Goal: Transaction & Acquisition: Purchase product/service

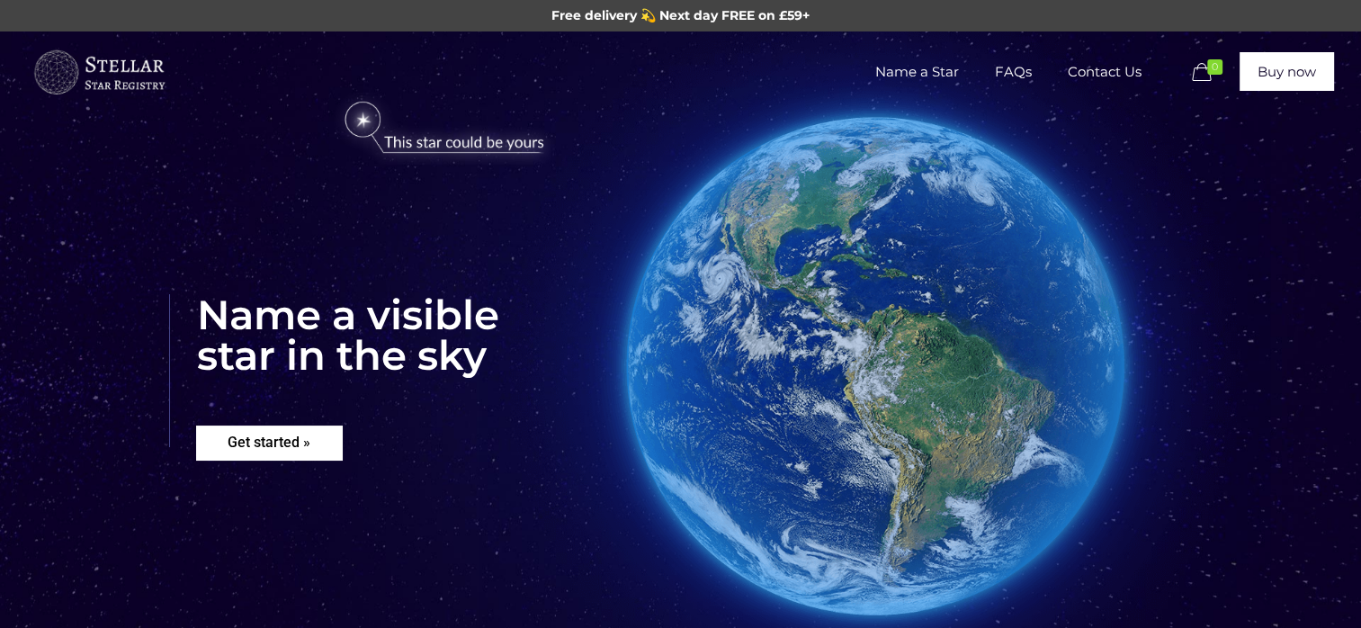
click at [259, 451] on rs-layer "Get started »" at bounding box center [269, 443] width 146 height 34
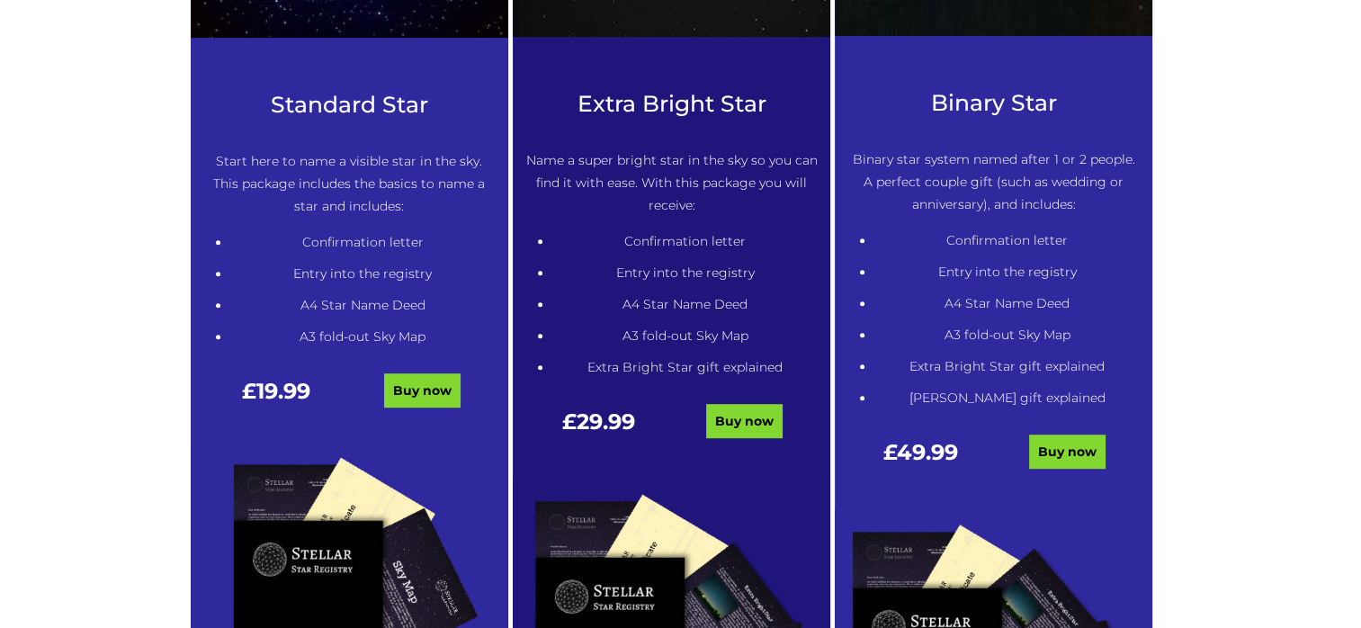
scroll to position [990, 0]
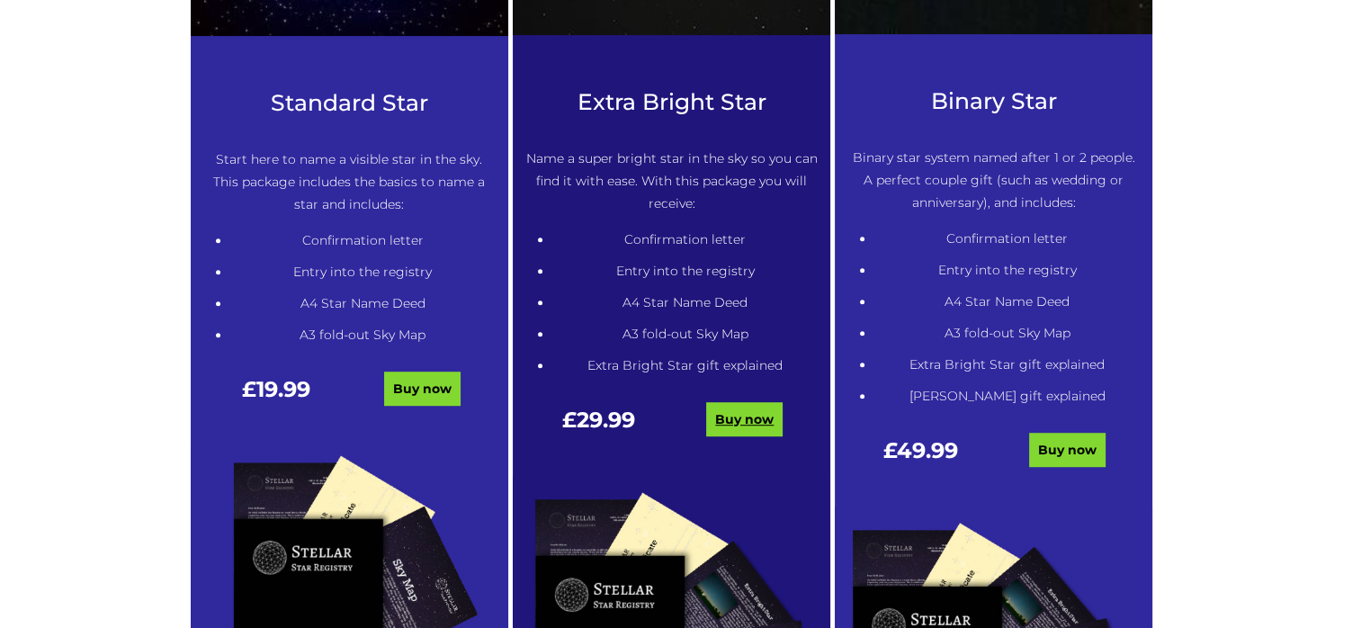
click at [739, 411] on link "Buy now" at bounding box center [744, 419] width 76 height 34
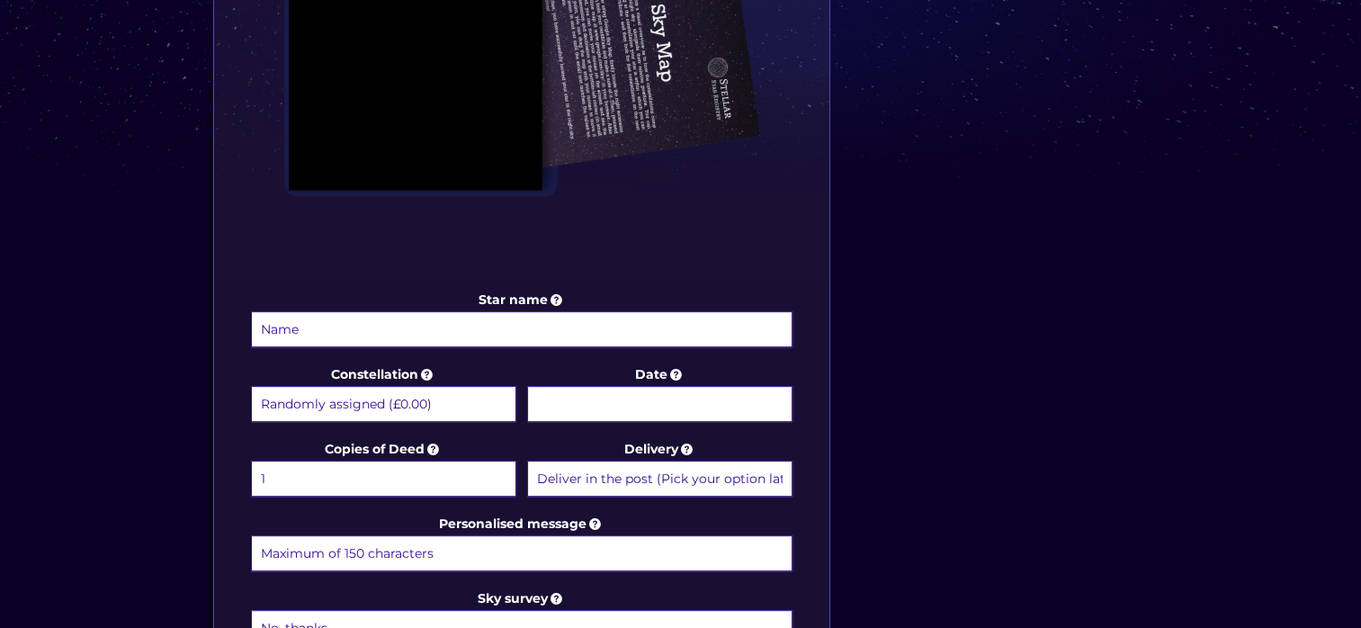
scroll to position [680, 0]
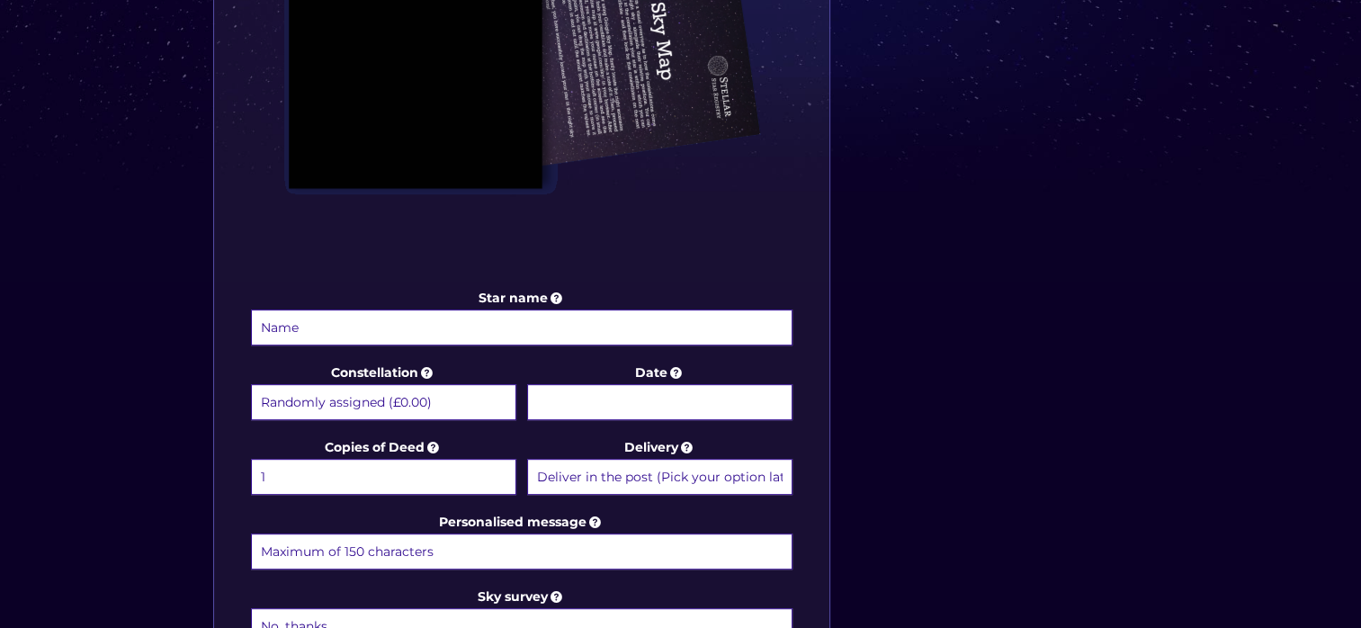
click at [315, 330] on input "Star name" at bounding box center [522, 327] width 542 height 36
type input "Dave McShane"
click at [613, 399] on input "Date" at bounding box center [659, 402] width 265 height 36
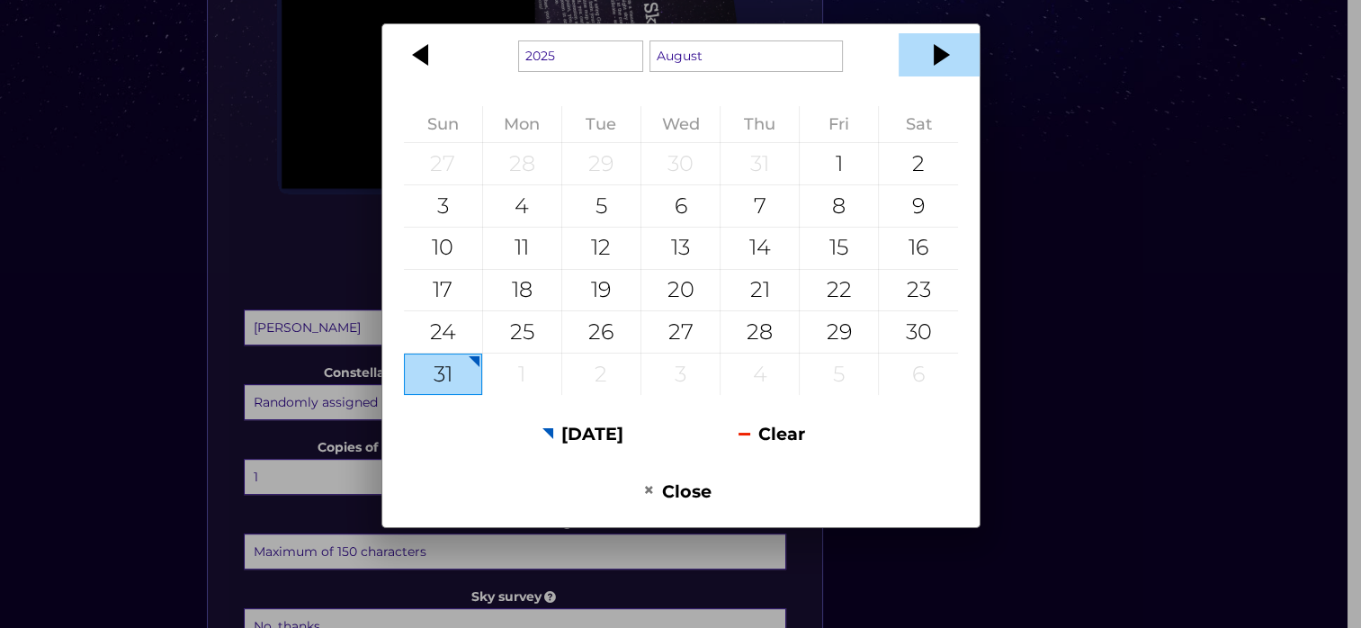
click at [941, 58] on div at bounding box center [939, 54] width 81 height 43
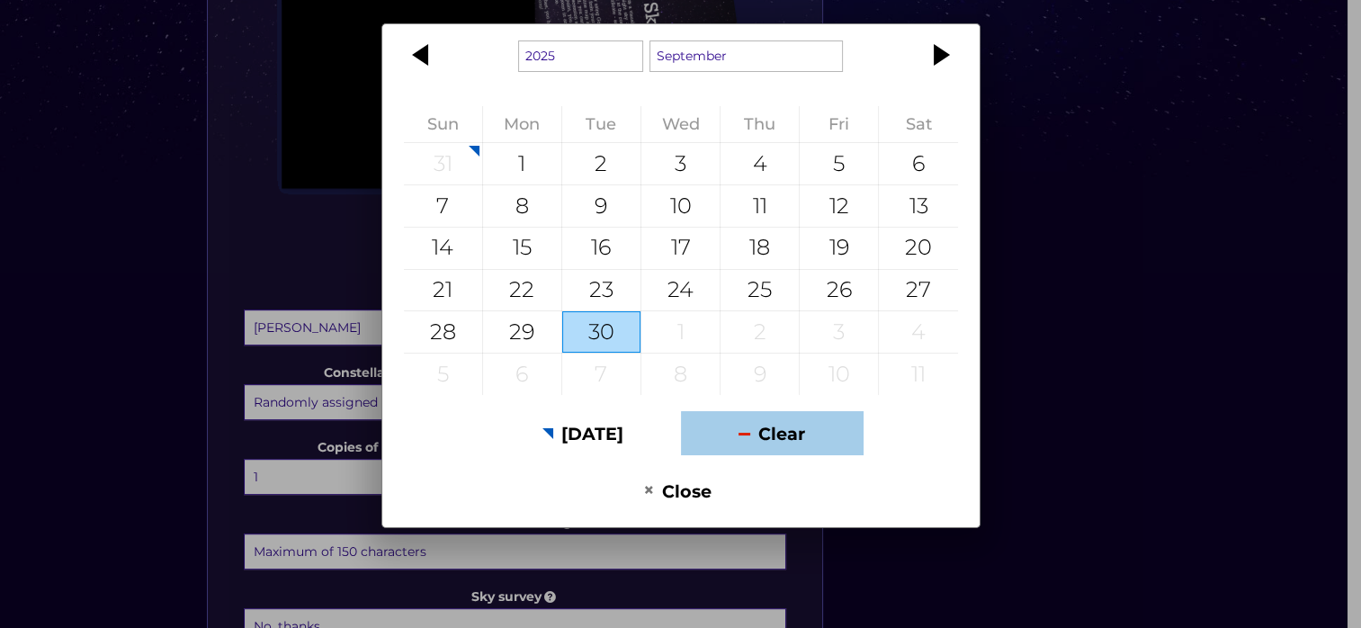
click at [919, 293] on div "27" at bounding box center [918, 290] width 78 height 41
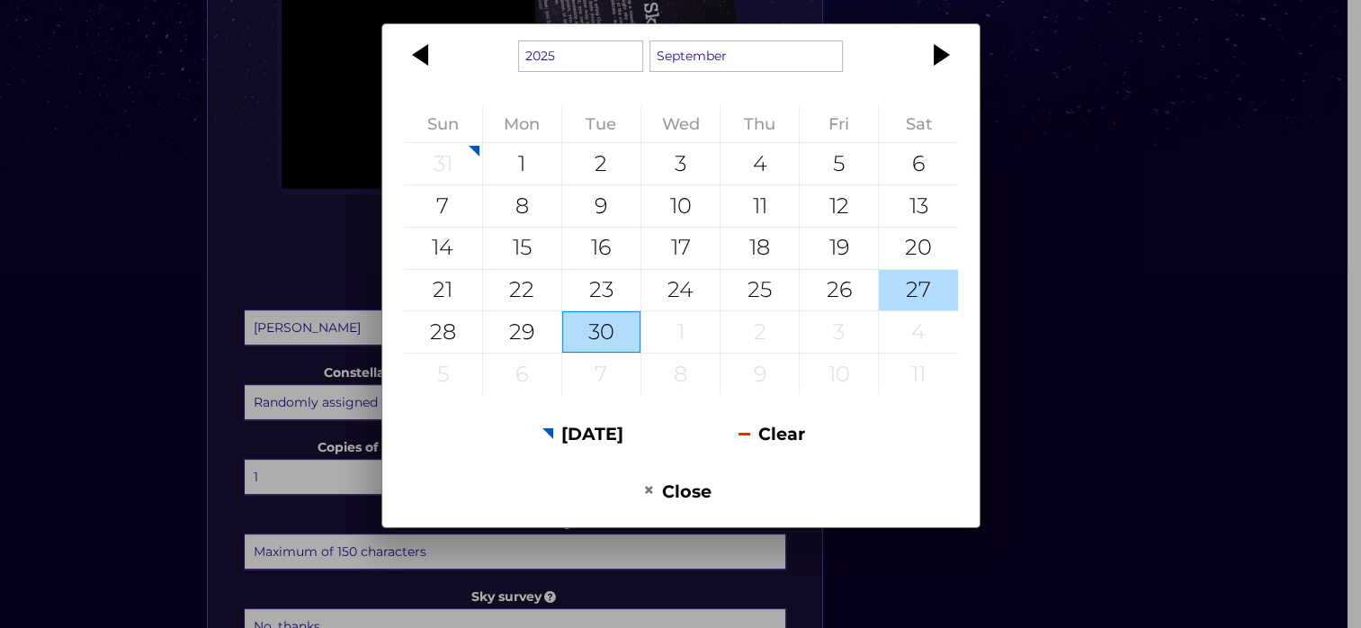
type input "[DATE]"
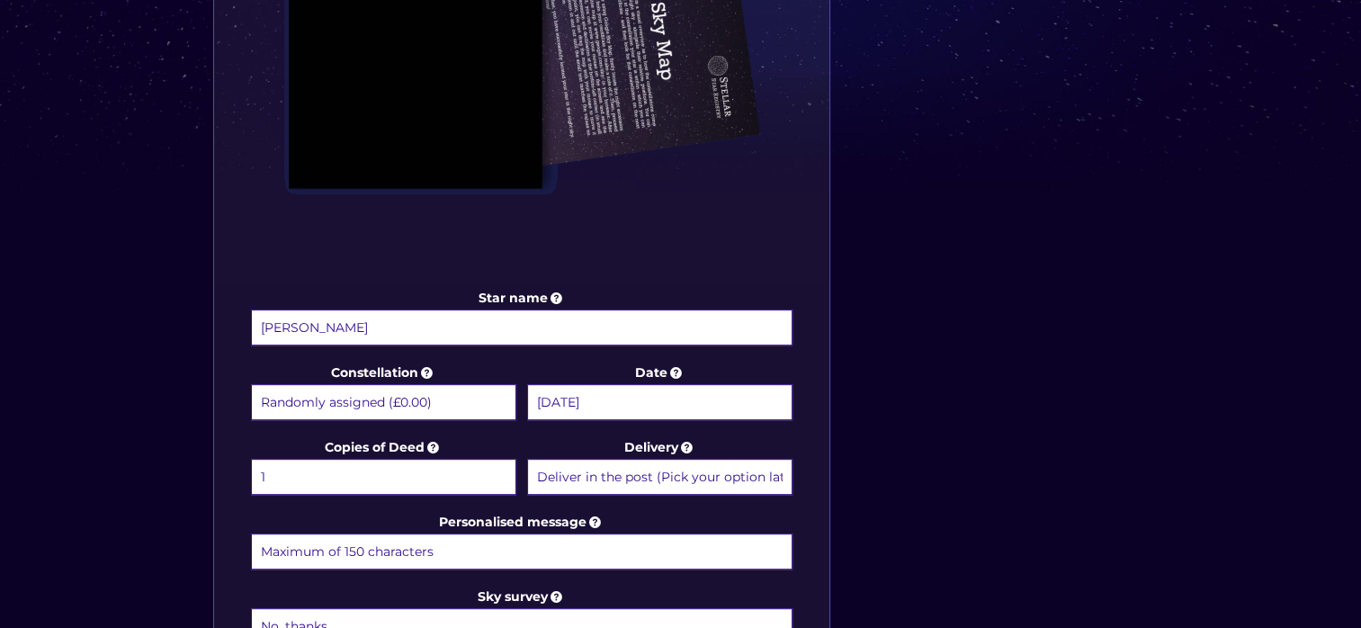
click at [595, 472] on select "Deliver in the post (Pick your option later) Deliver in the post and by Email (…" at bounding box center [659, 477] width 265 height 36
click at [527, 459] on select "Deliver in the post (Pick your option later) Deliver in the post and by Email (…" at bounding box center [659, 477] width 265 height 36
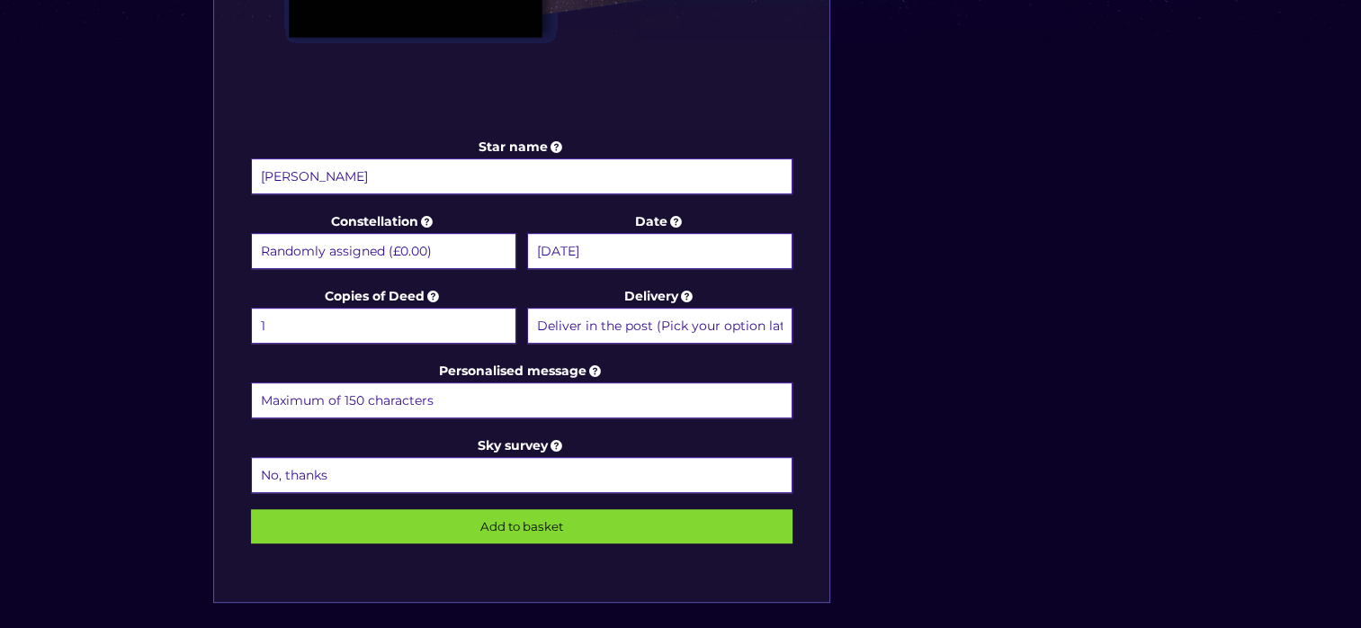
scroll to position [839, 0]
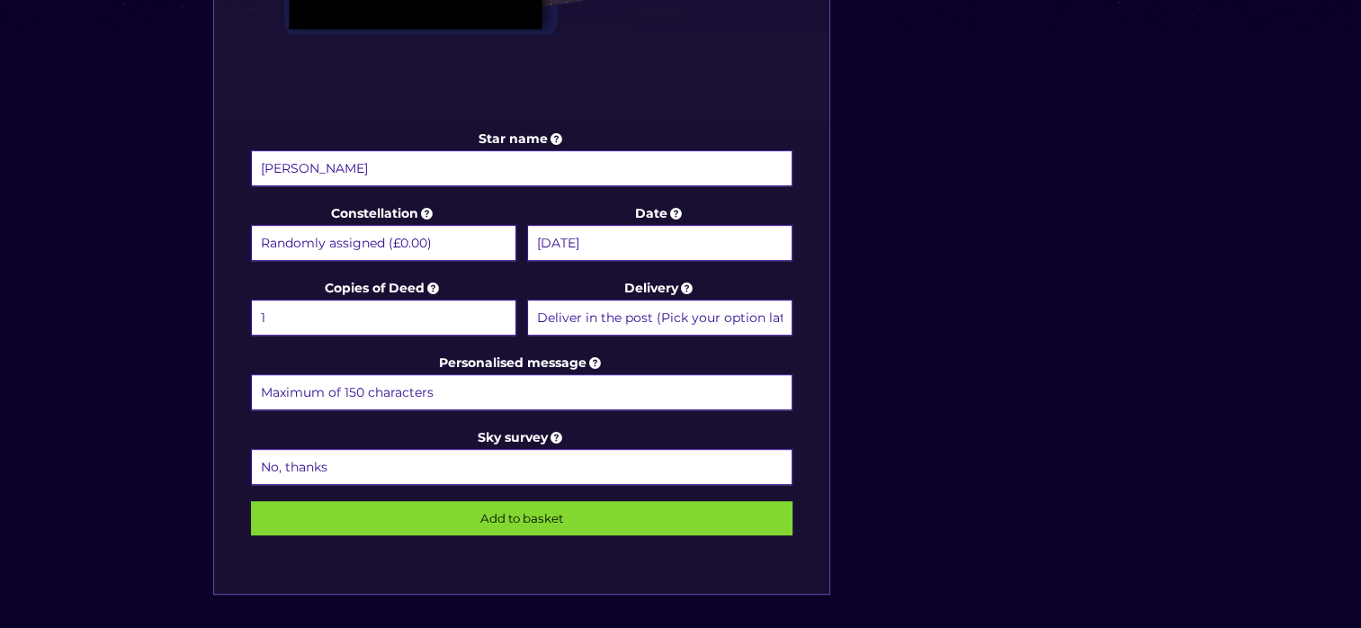
click at [285, 392] on input "Personalised message" at bounding box center [522, 392] width 542 height 36
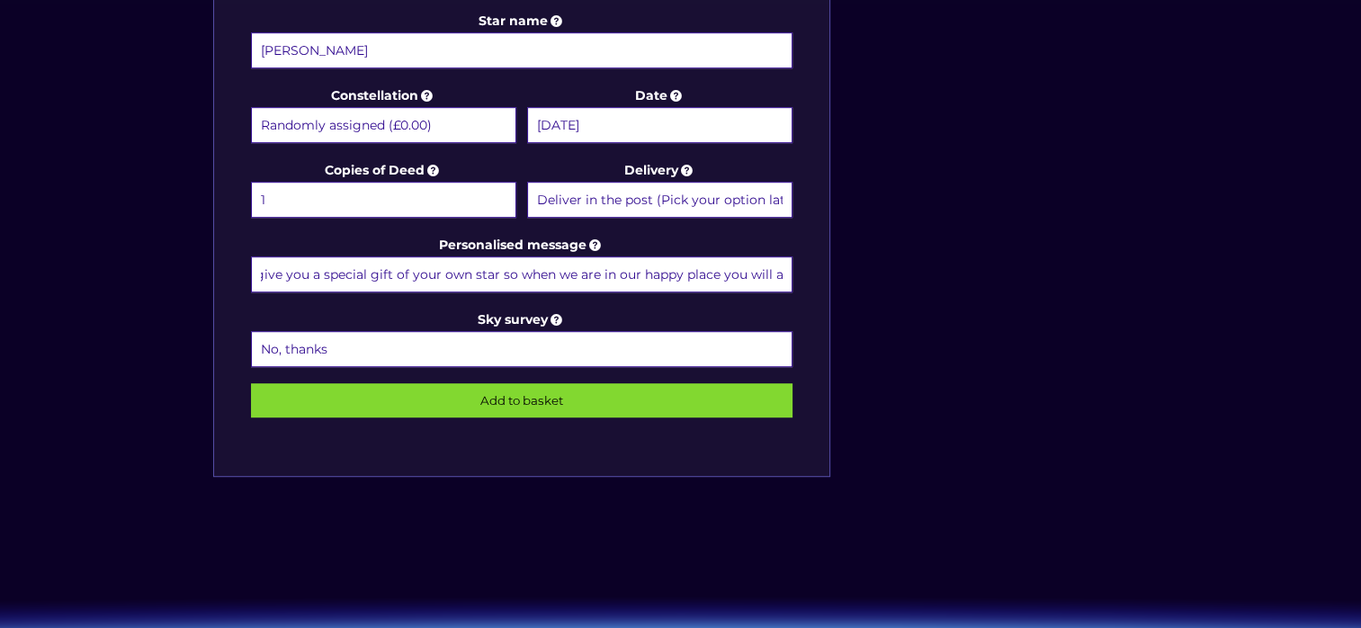
scroll to position [1011, 0]
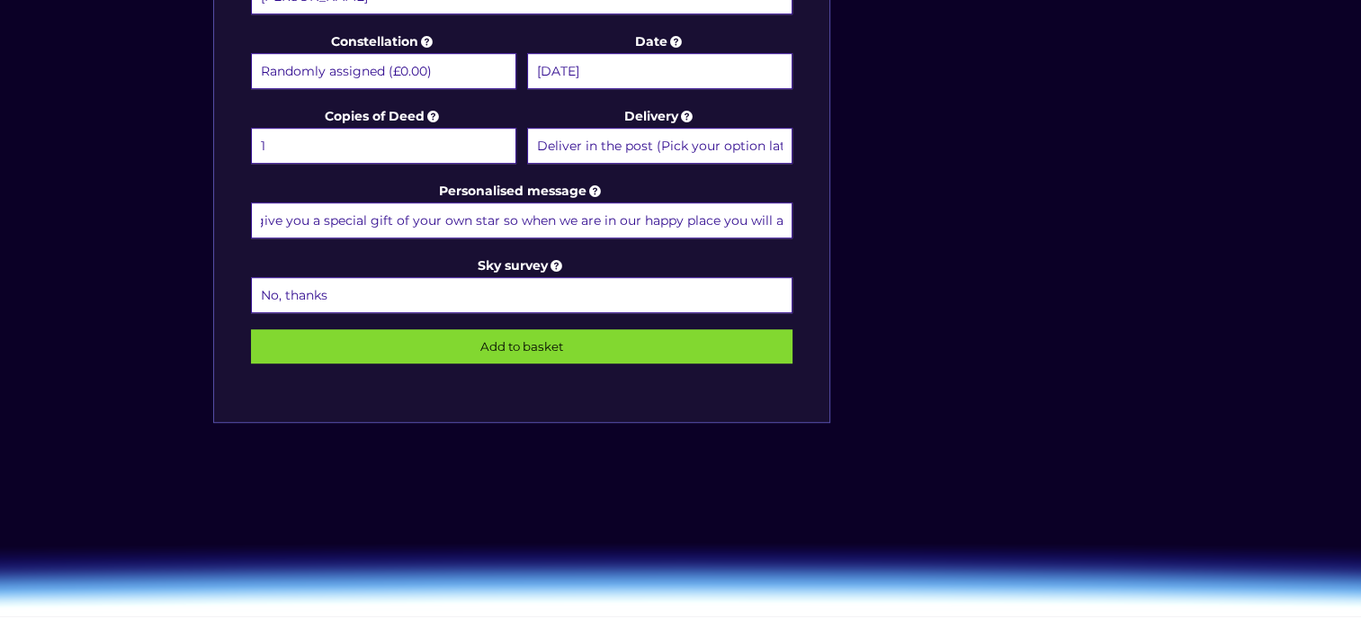
type input "[PERSON_NAME] I love you with all my heart and wanted to give you a special gif…"
click at [327, 335] on input "Add to basket" at bounding box center [522, 346] width 542 height 34
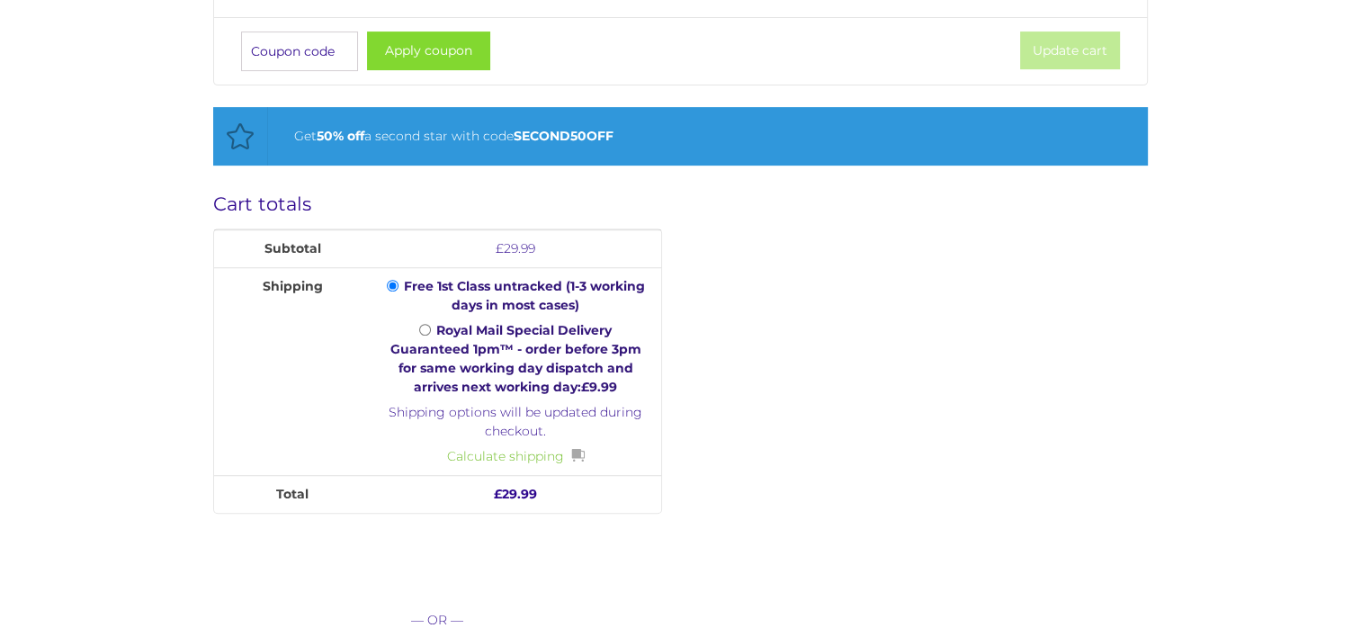
scroll to position [748, 0]
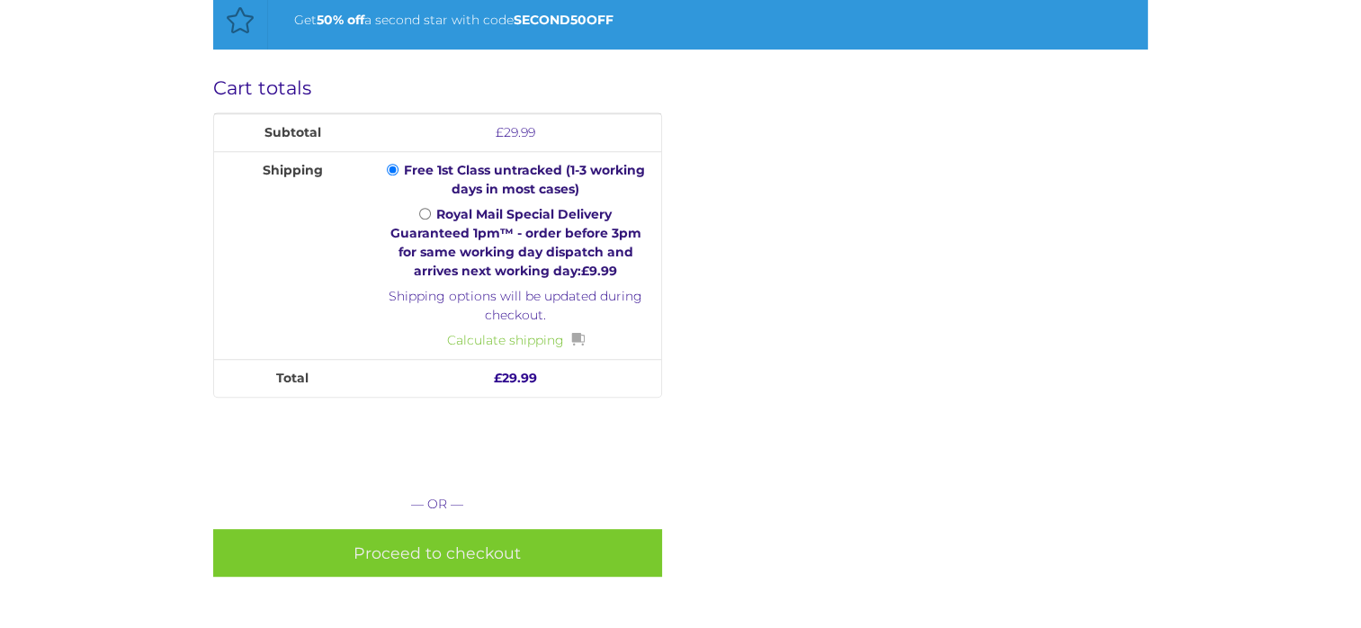
click at [358, 554] on link "Proceed to checkout" at bounding box center [437, 553] width 449 height 48
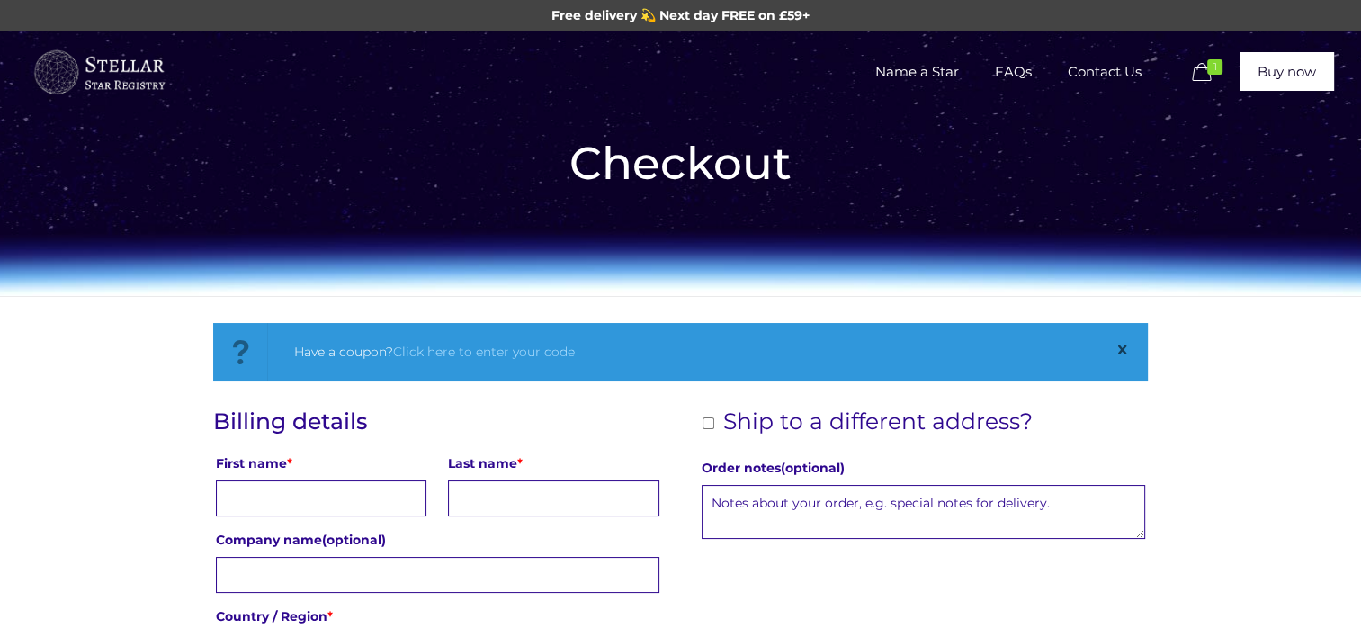
click at [246, 504] on input "First name *" at bounding box center [321, 498] width 211 height 36
type input "[PERSON_NAME]"
type input "NMC Recruitment Ltd"
type input "17 Mavis Drive"
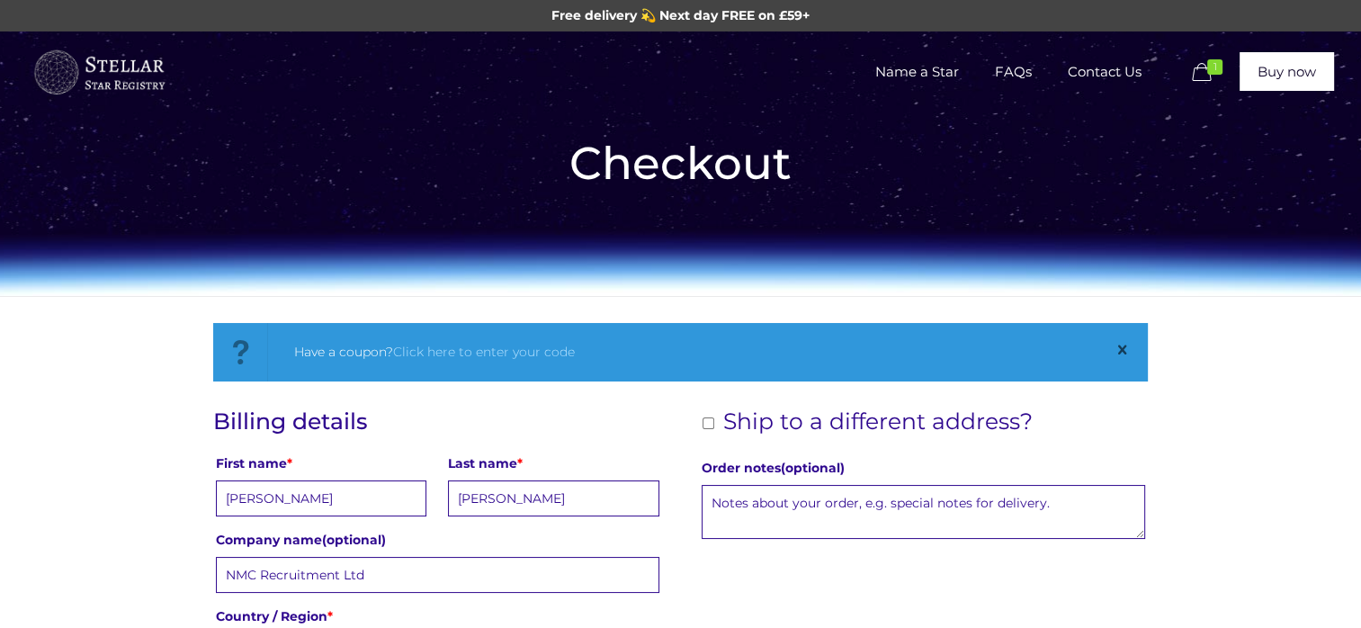
type input "Wirral"
type input "Merseyside"
type input "Wirral"
type input "+447554256911"
type input "nicky@nmcrecruitment.com"
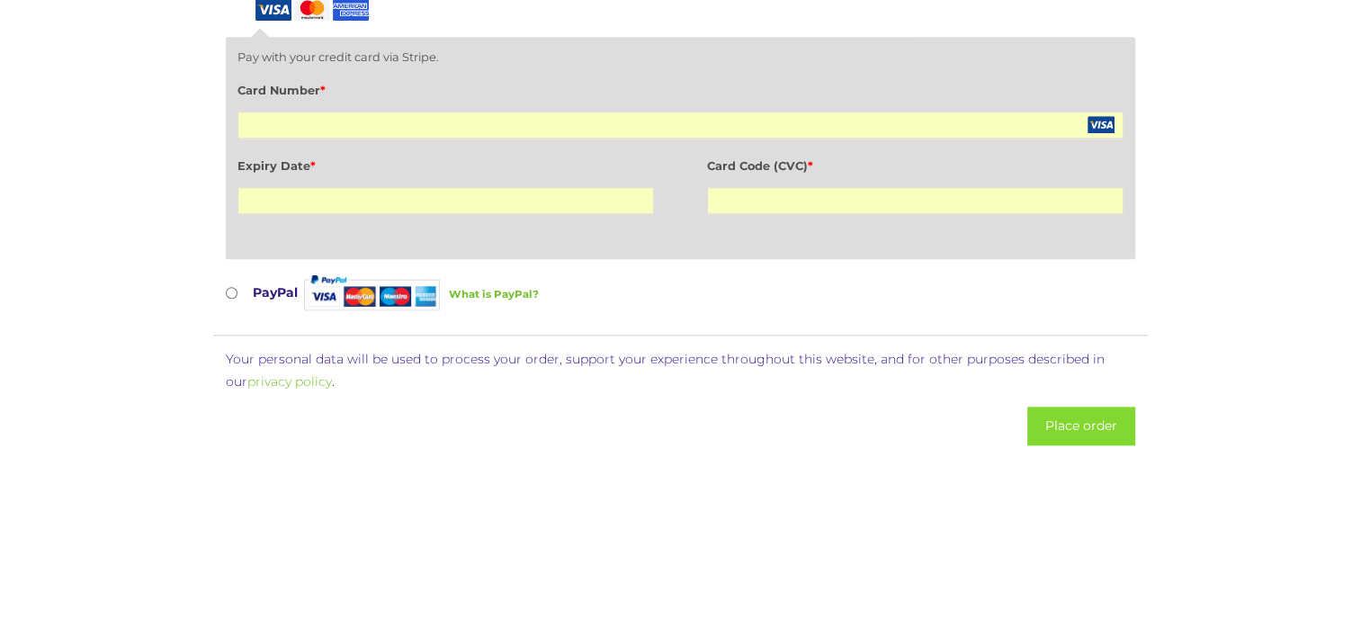
scroll to position [1745, 0]
click at [1066, 425] on button "Place order" at bounding box center [1081, 423] width 108 height 39
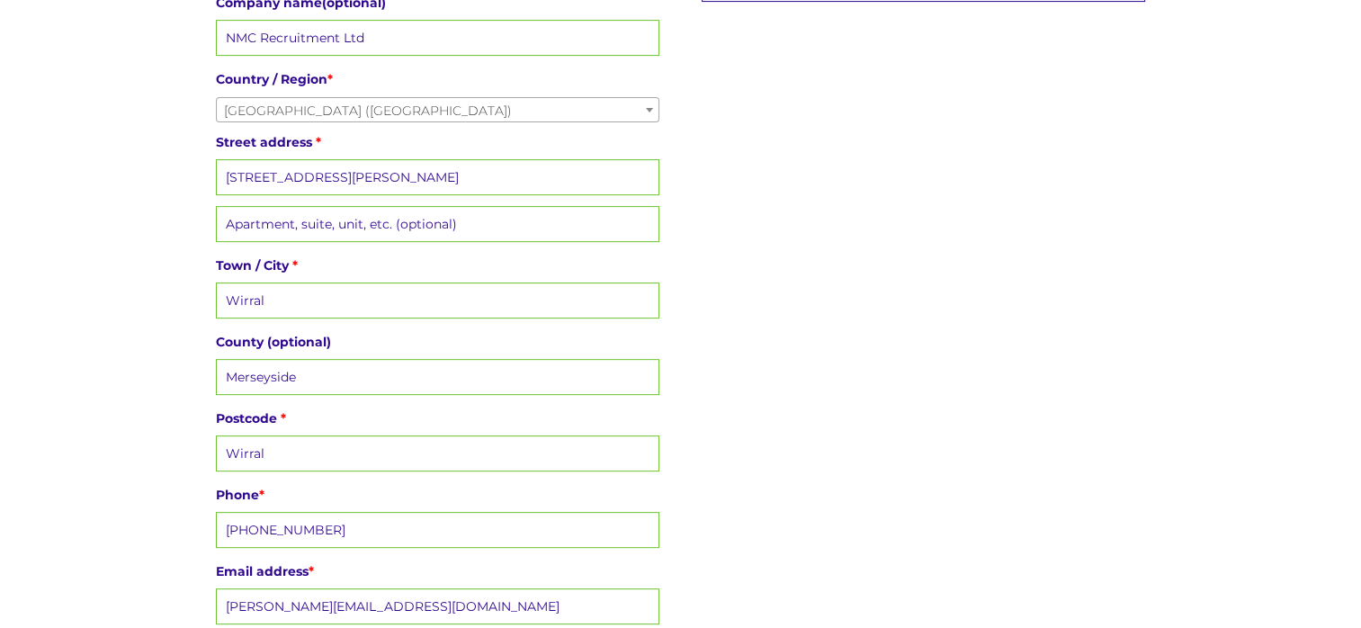
scroll to position [625, 0]
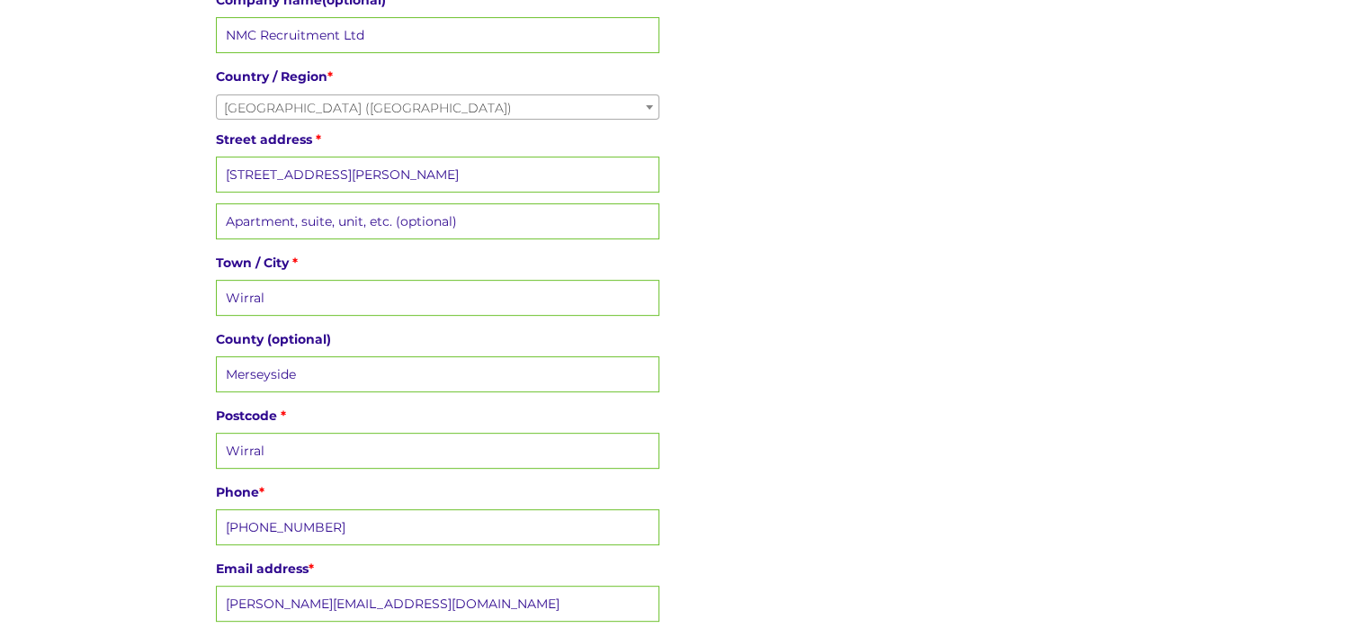
click at [299, 445] on input "Wirral" at bounding box center [438, 451] width 444 height 36
type input "W"
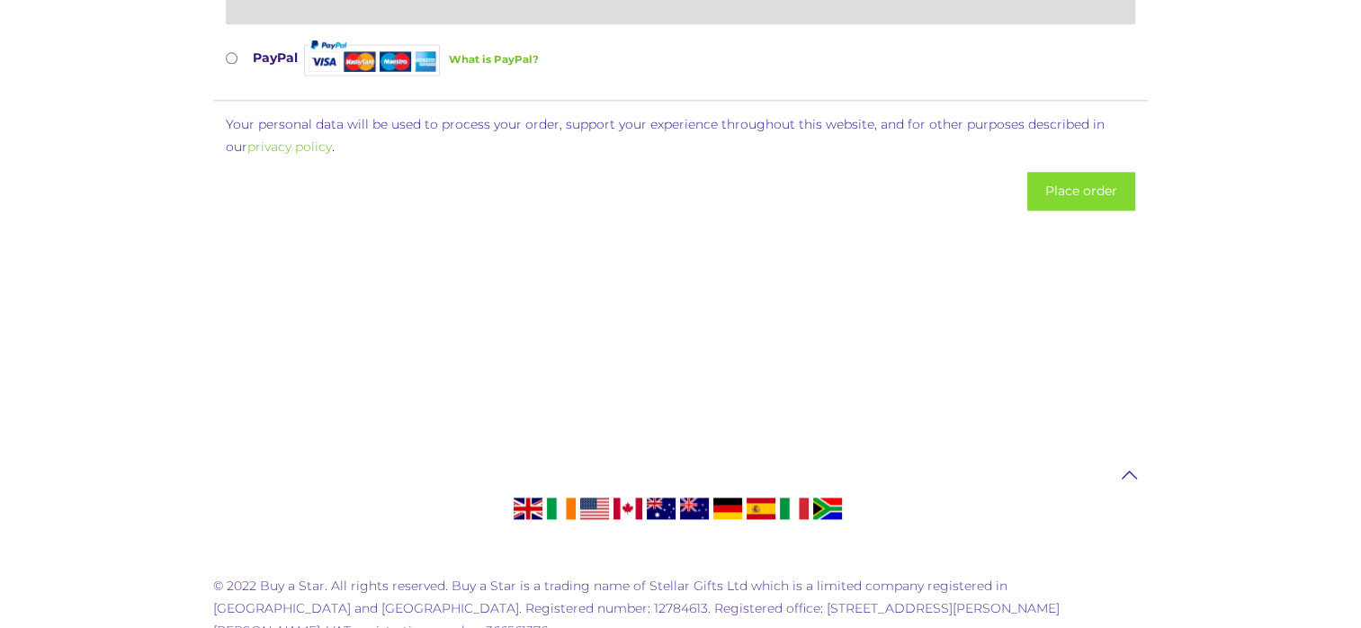
scroll to position [2102, 0]
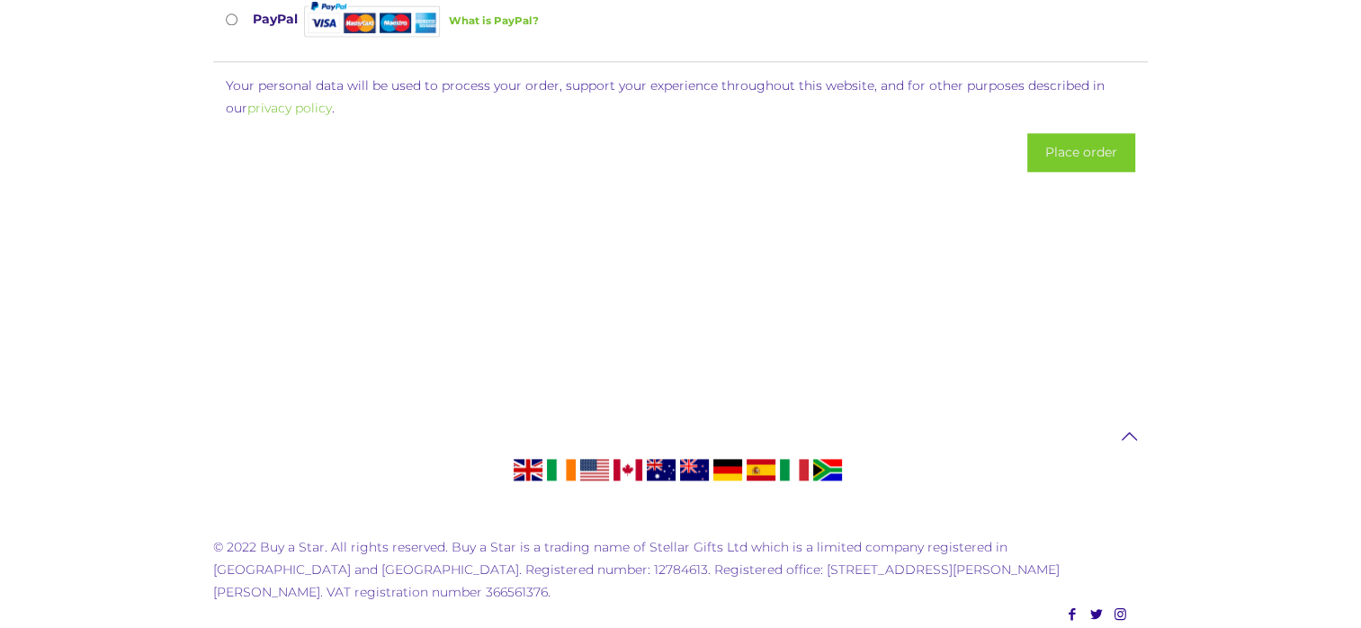
type input "CH49 0UN"
click at [1087, 135] on button "Place order" at bounding box center [1081, 152] width 108 height 39
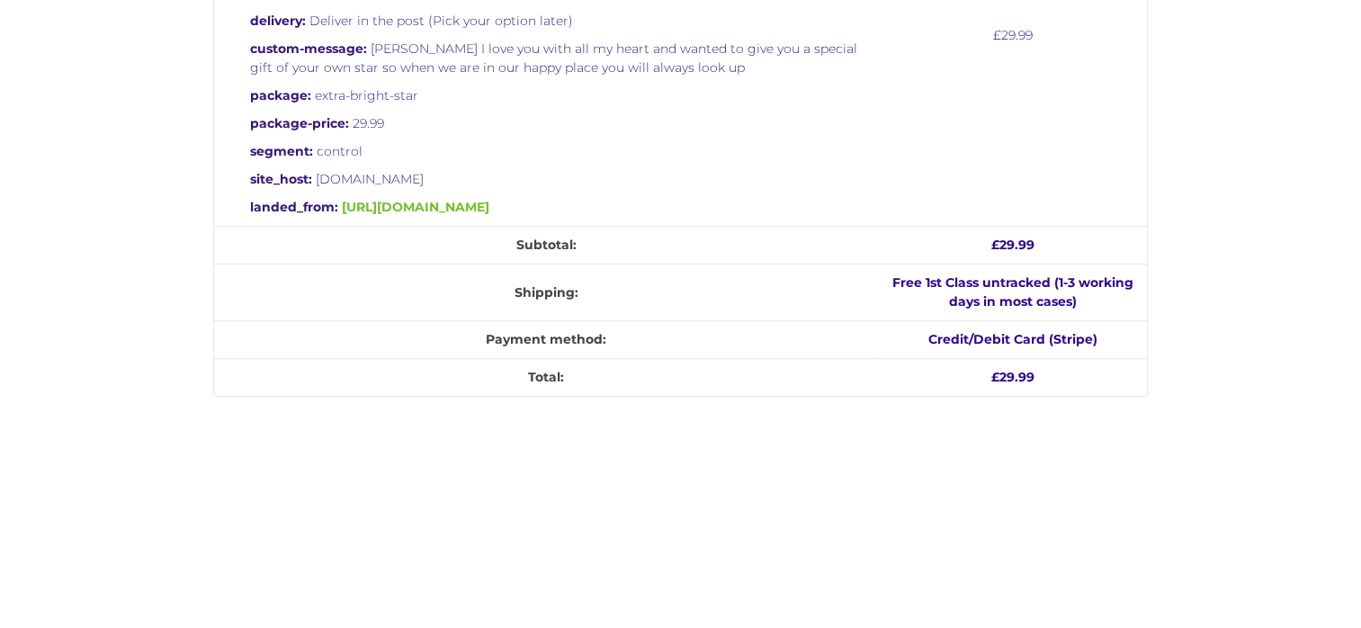
scroll to position [846, 0]
